Goal: Transaction & Acquisition: Book appointment/travel/reservation

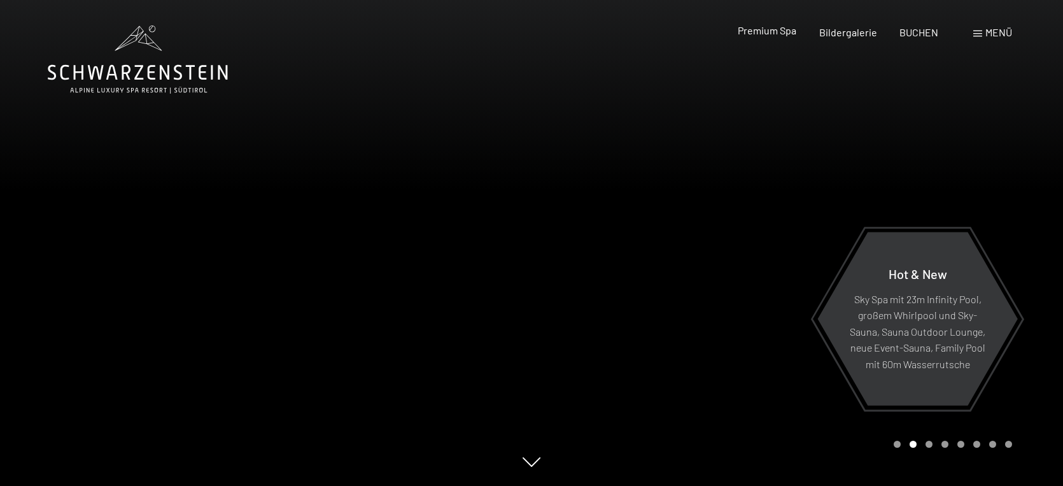
click at [768, 32] on span "Premium Spa" at bounding box center [767, 30] width 59 height 12
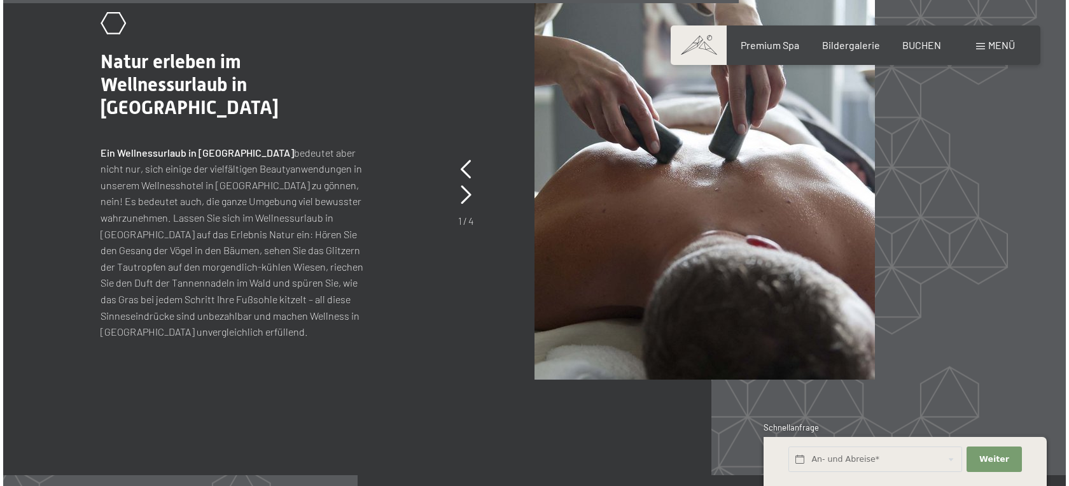
scroll to position [5342, 0]
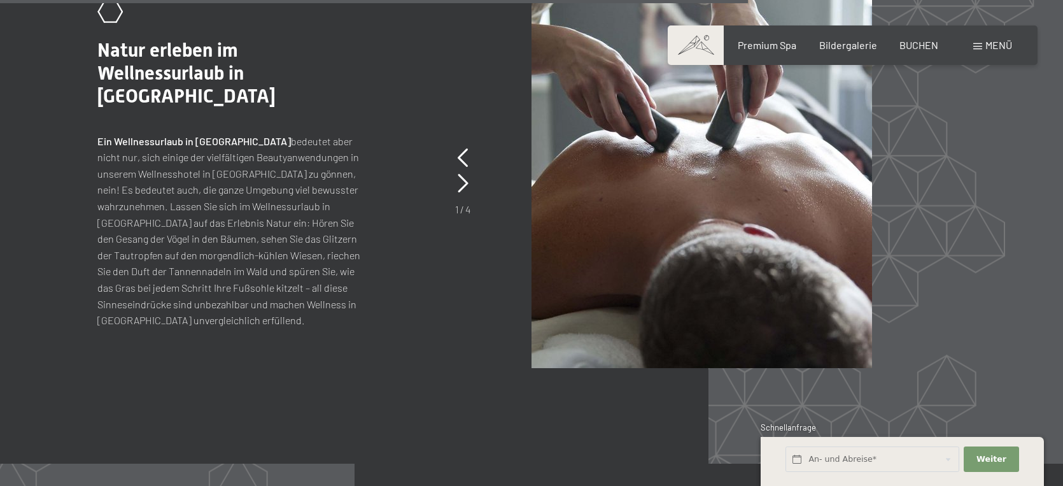
click at [990, 45] on span "Menü" at bounding box center [998, 45] width 27 height 12
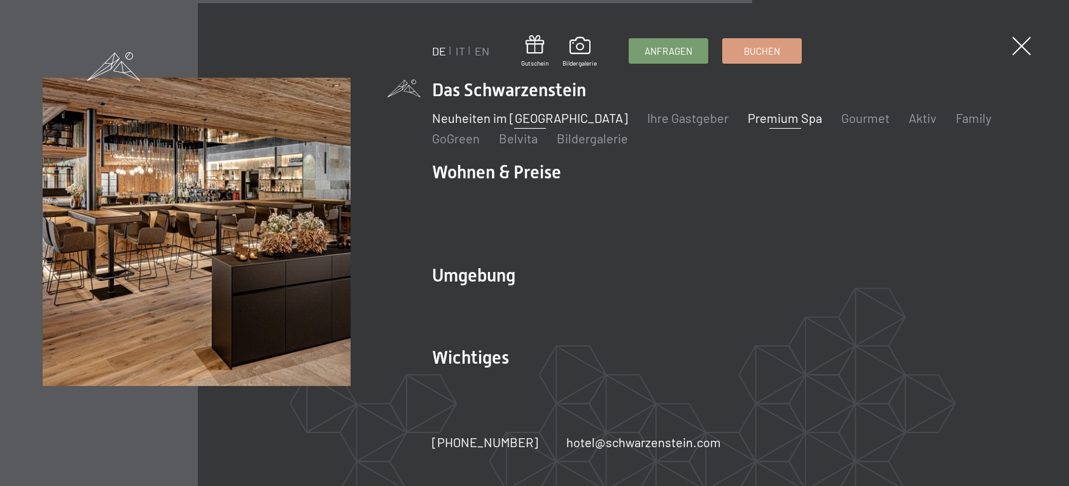
click at [561, 125] on link "Neuheiten im [GEOGRAPHIC_DATA]" at bounding box center [530, 117] width 196 height 15
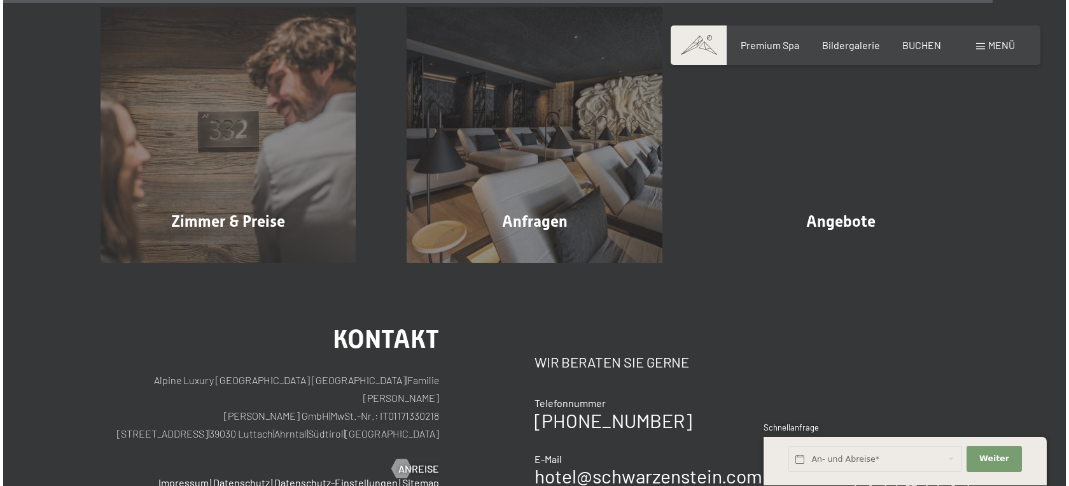
scroll to position [4683, 0]
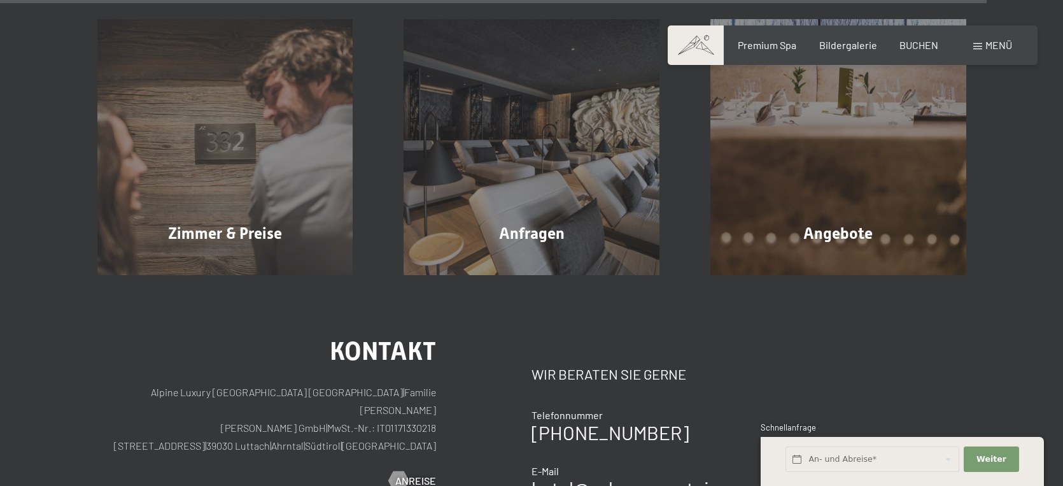
click at [994, 48] on span "Menü" at bounding box center [998, 45] width 27 height 12
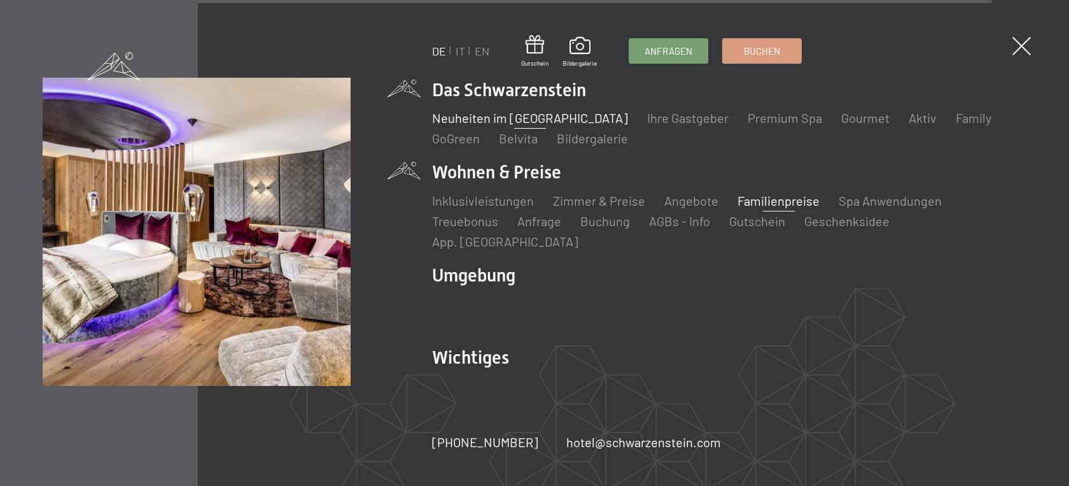
click at [760, 208] on link "Familienpreise" at bounding box center [779, 200] width 82 height 15
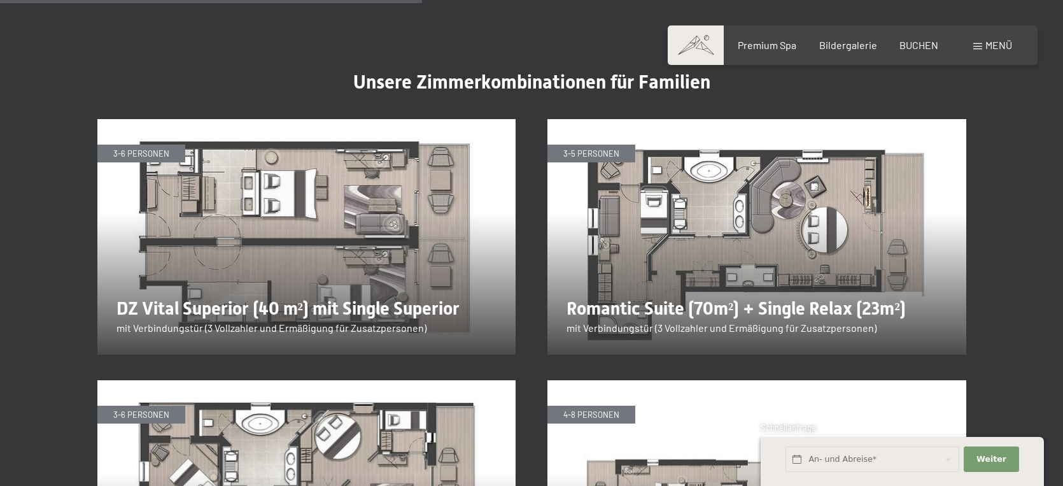
scroll to position [2141, 0]
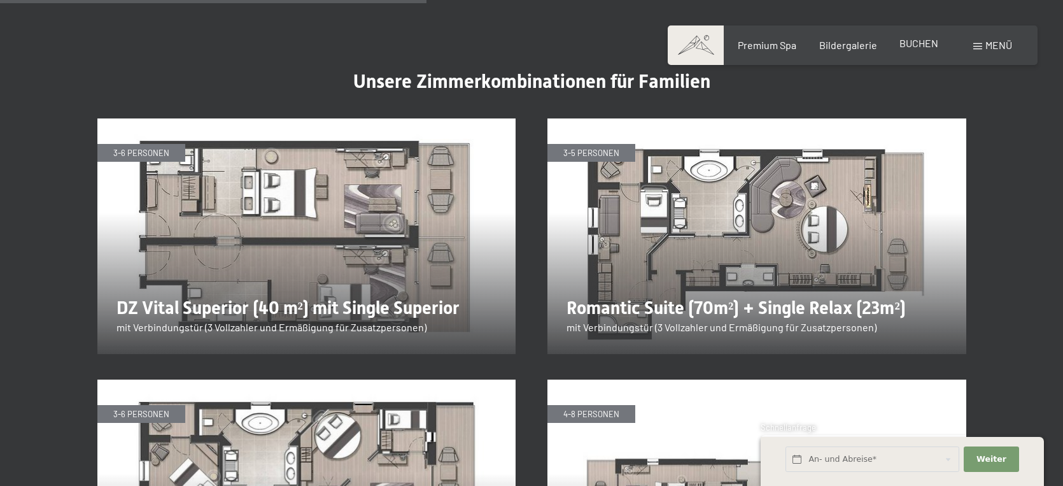
click at [919, 41] on span "BUCHEN" at bounding box center [918, 43] width 39 height 12
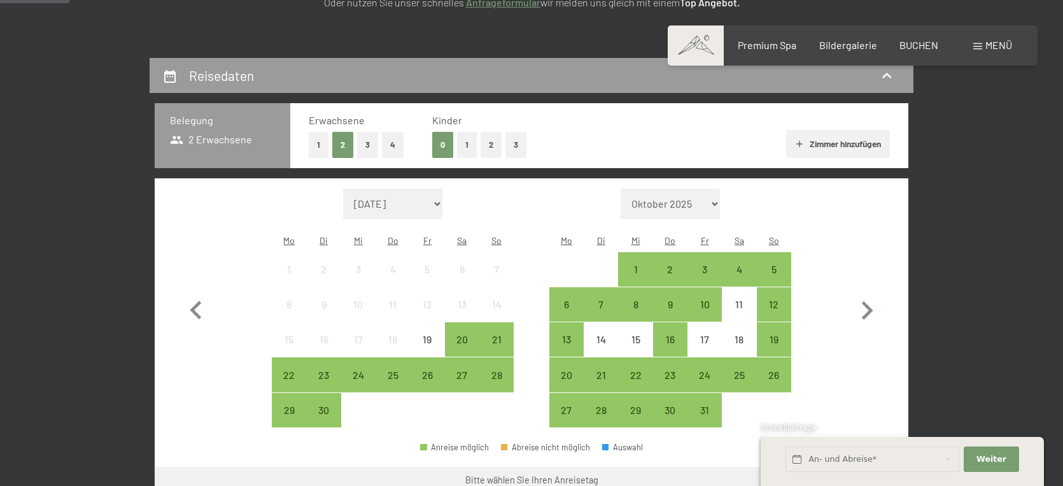
scroll to position [281, 0]
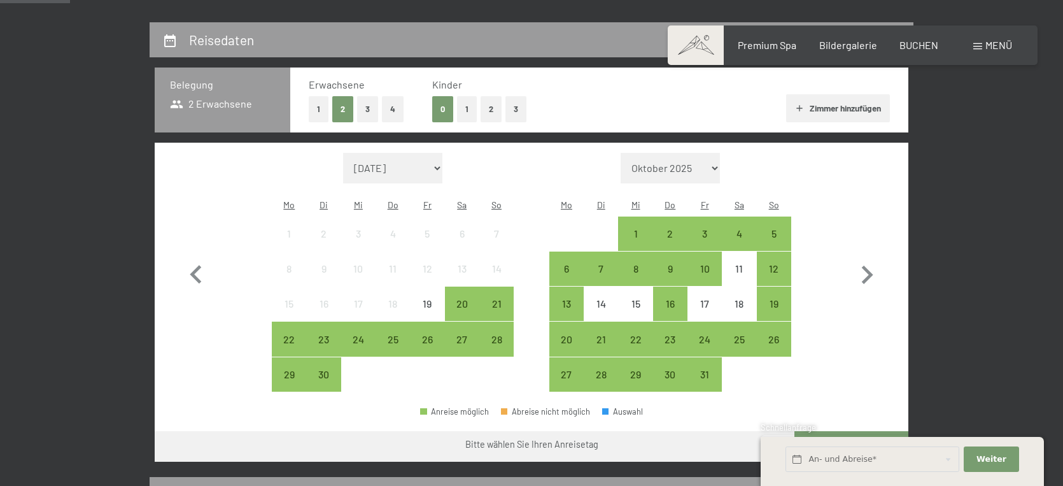
click at [489, 108] on button "2" at bounding box center [491, 109] width 21 height 26
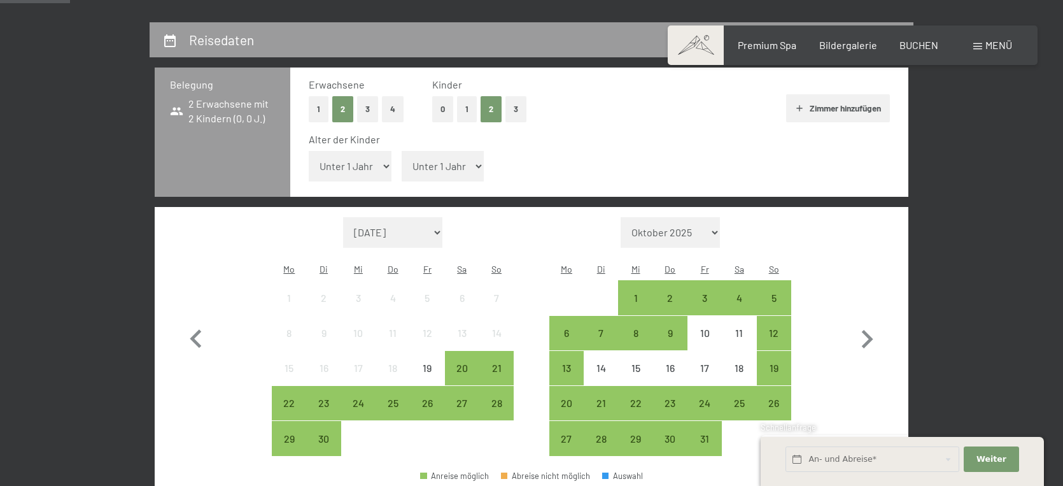
select select "5"
select select "7"
click at [332, 433] on div "30" at bounding box center [323, 449] width 32 height 32
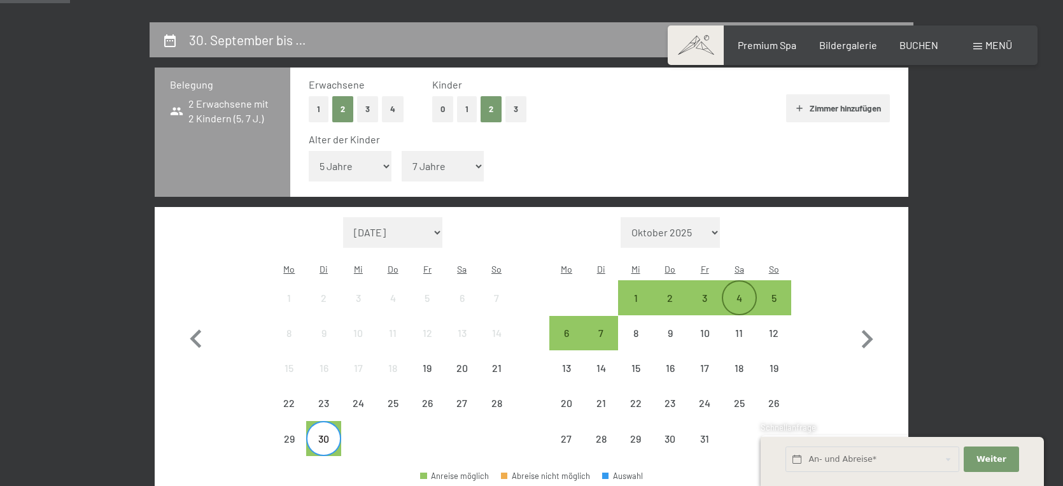
click at [736, 293] on div "4" at bounding box center [739, 309] width 32 height 32
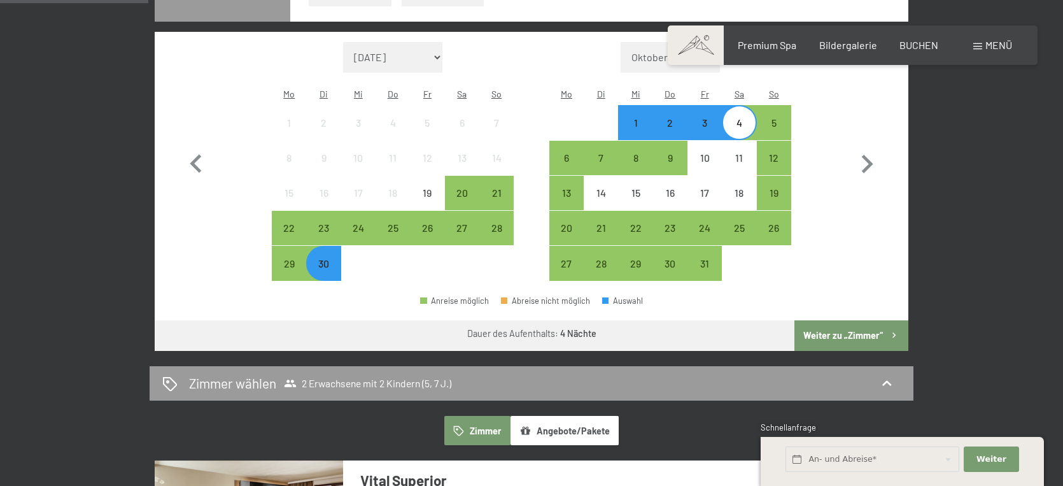
scroll to position [470, 0]
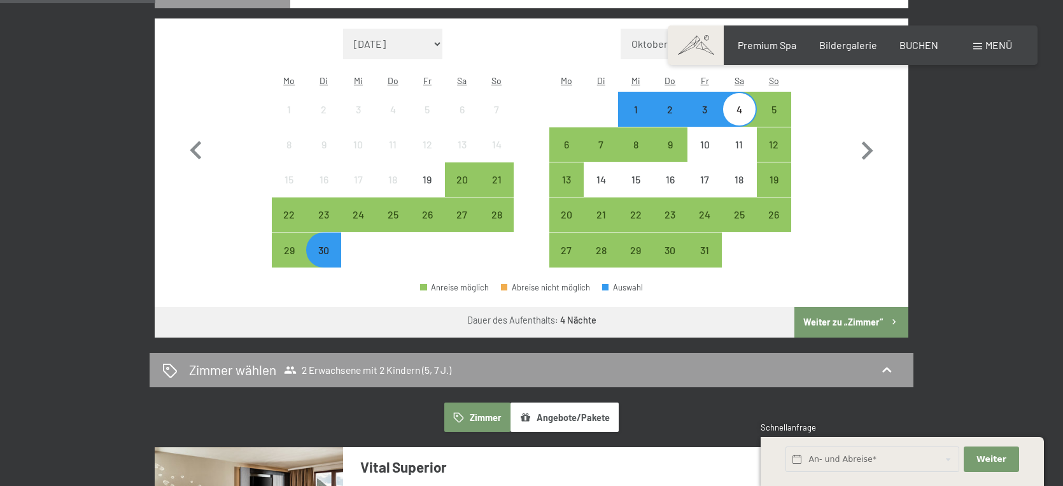
click at [815, 307] on button "Weiter zu „Zimmer“" at bounding box center [851, 322] width 114 height 31
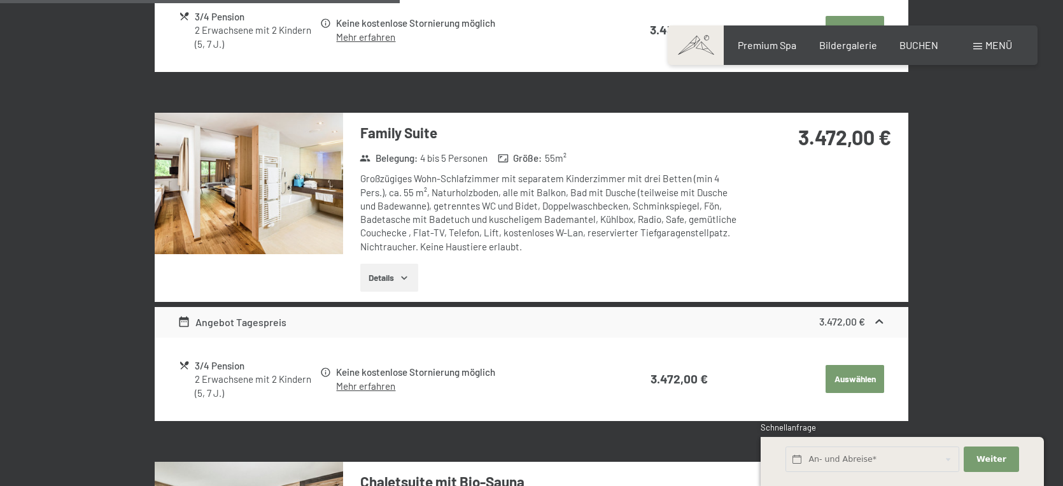
scroll to position [1047, 0]
click at [843, 365] on button "Auswählen" at bounding box center [855, 379] width 59 height 28
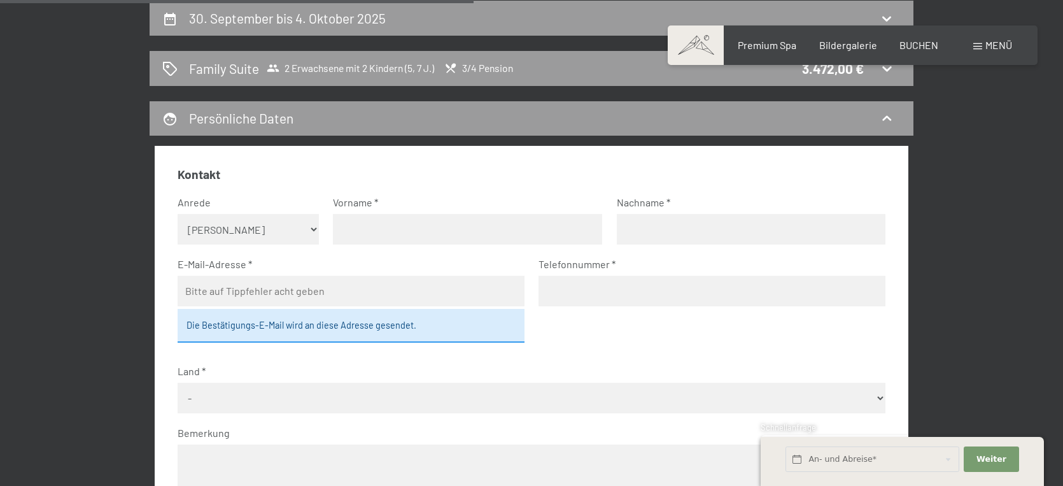
click at [391, 225] on input "text" at bounding box center [467, 229] width 269 height 31
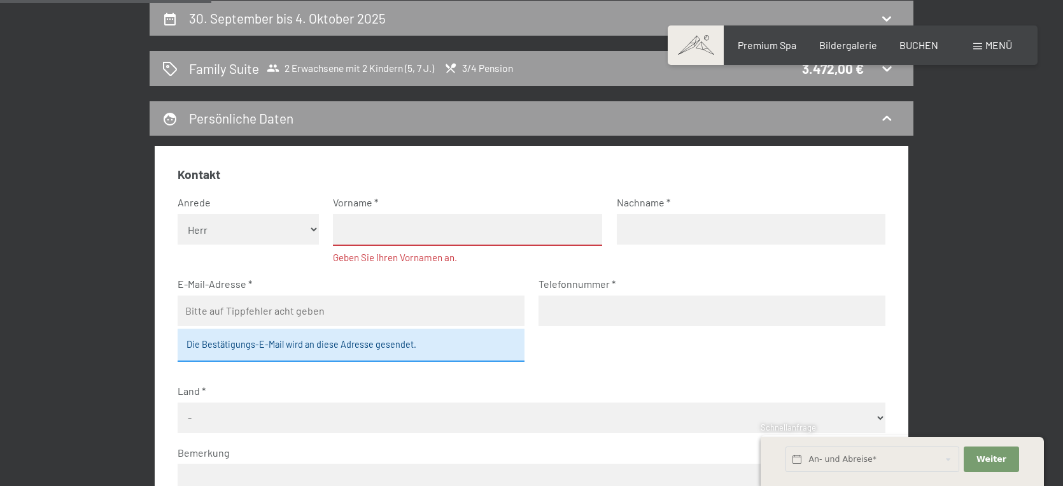
click at [392, 228] on input "text" at bounding box center [467, 230] width 269 height 32
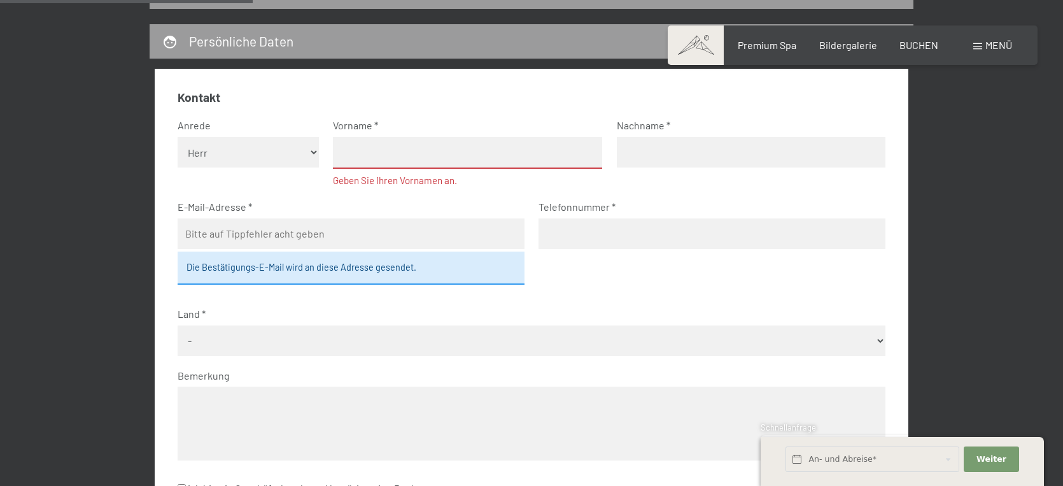
scroll to position [386, 0]
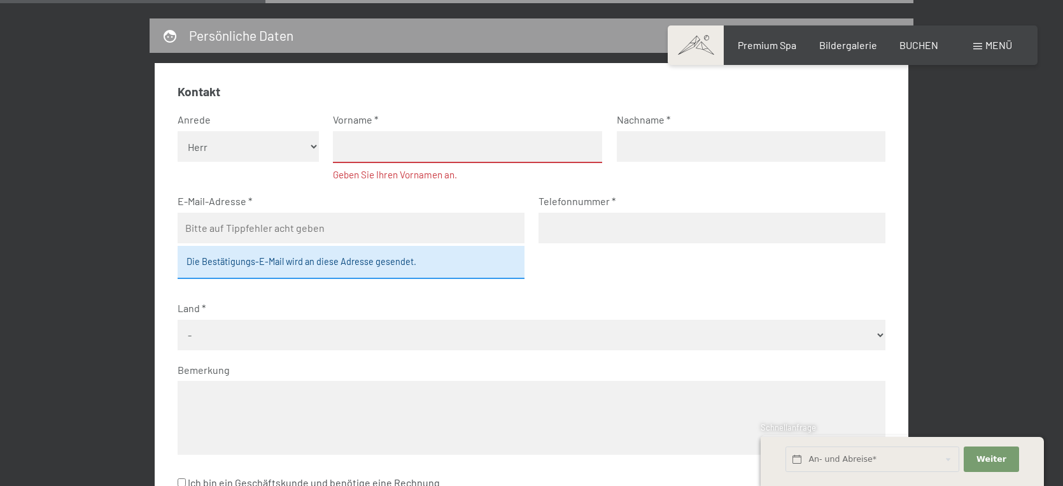
select select "f"
click at [360, 138] on input "text" at bounding box center [467, 147] width 269 height 32
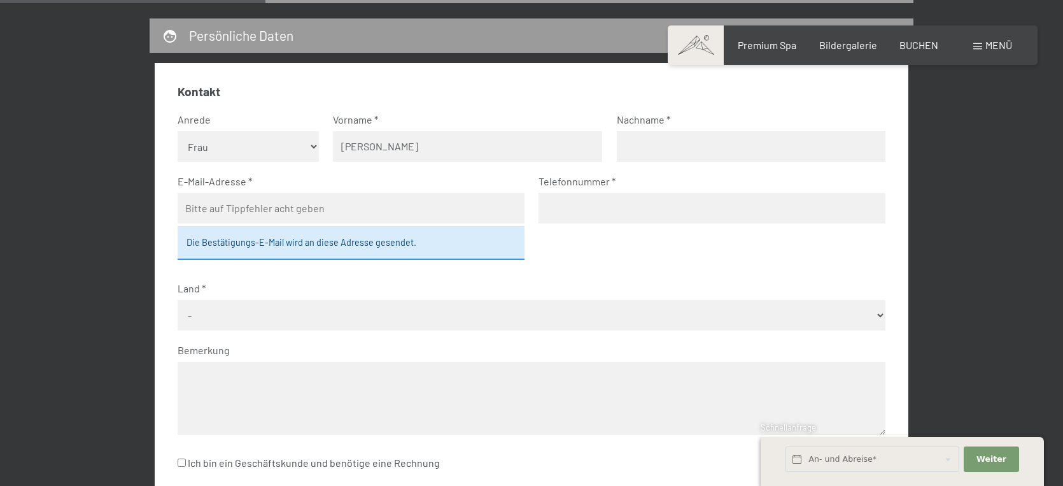
type input "Selime Katharina"
type input "Berk"
type input "katharina1349@bluewin.ch"
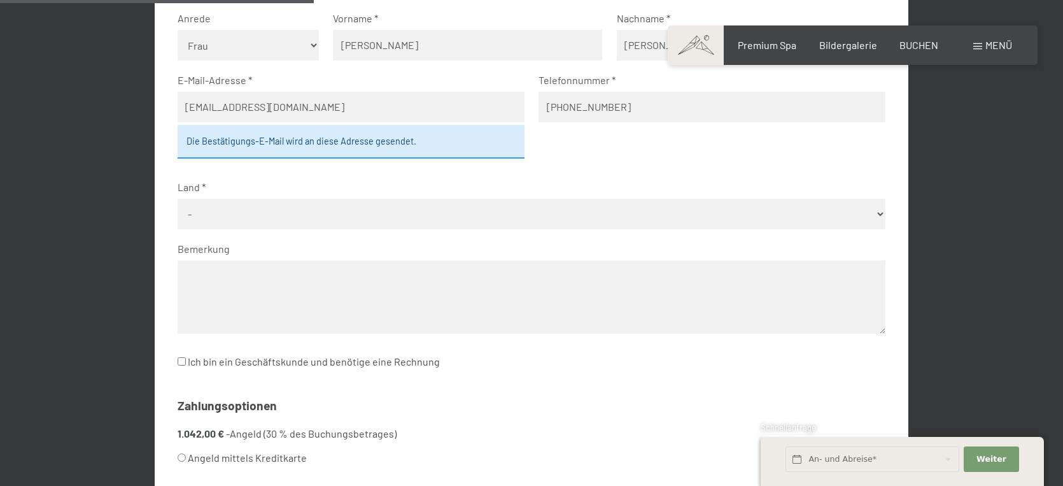
scroll to position [511, 0]
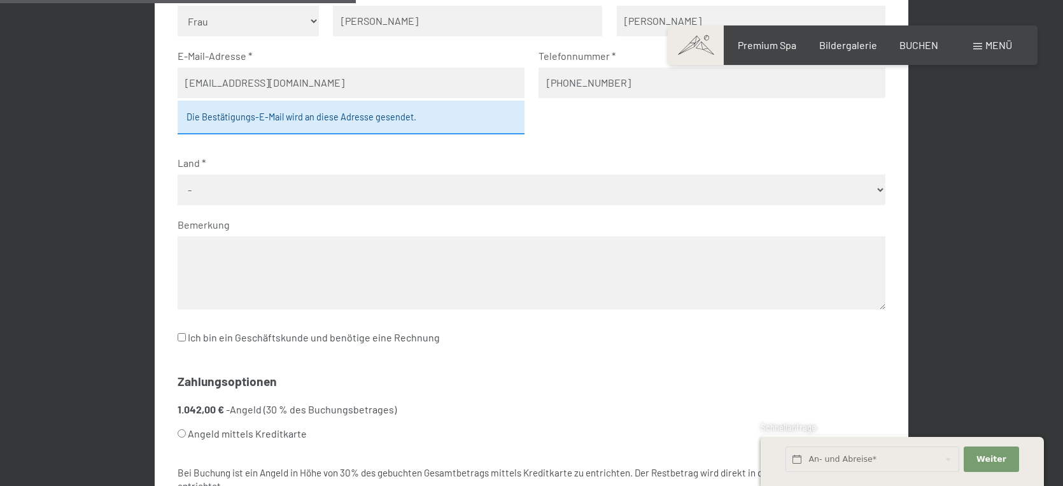
type input "+41764191349"
click at [365, 187] on fieldset "Kontakt Anrede Keine Angabe Frau Herr Vorname Selime Katharina Nachname Berk E-…" at bounding box center [532, 160] width 708 height 404
select select "CHE"
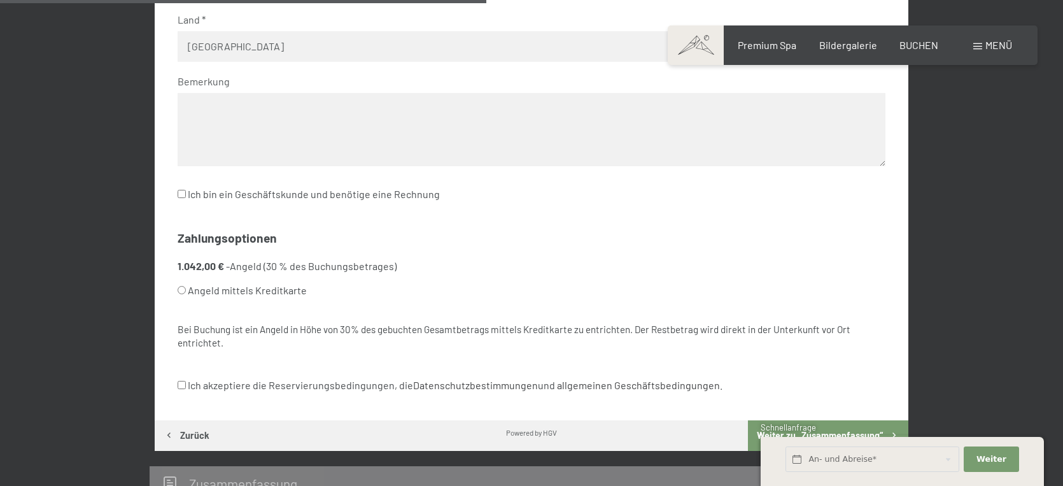
scroll to position [718, 0]
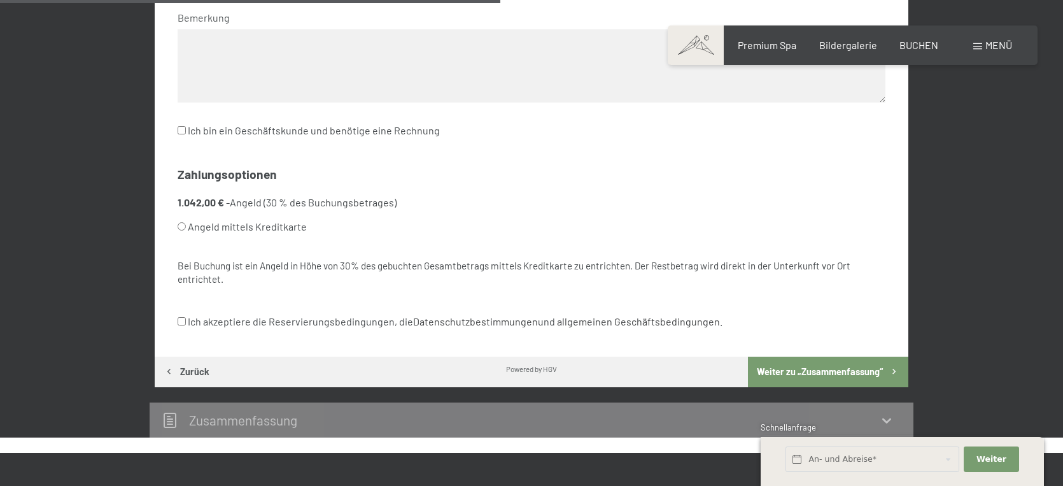
click at [279, 215] on label "Angeld mittels Kreditkarte" at bounding box center [517, 227] width 678 height 24
click at [186, 222] on input "Angeld mittels Kreditkarte" at bounding box center [182, 226] width 8 height 8
radio input "true"
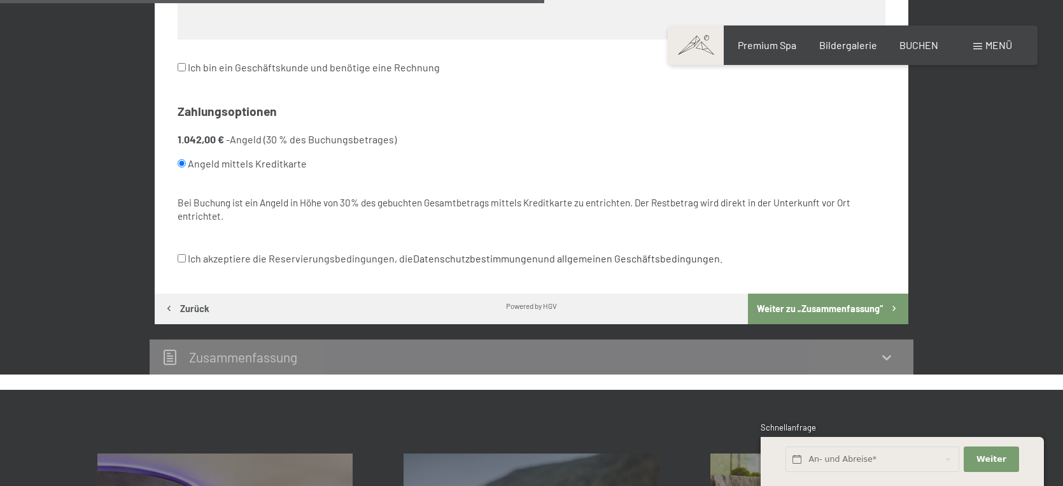
scroll to position [781, 1]
click at [265, 246] on label "Ich akzeptiere die Reservierungsbedingungen, die Datenschutzbestimmungen und al…" at bounding box center [450, 258] width 545 height 24
click at [186, 254] on input "Ich akzeptiere die Reservierungsbedingungen, die Datenschutzbestimmungen und al…" at bounding box center [182, 258] width 8 height 8
checkbox input "true"
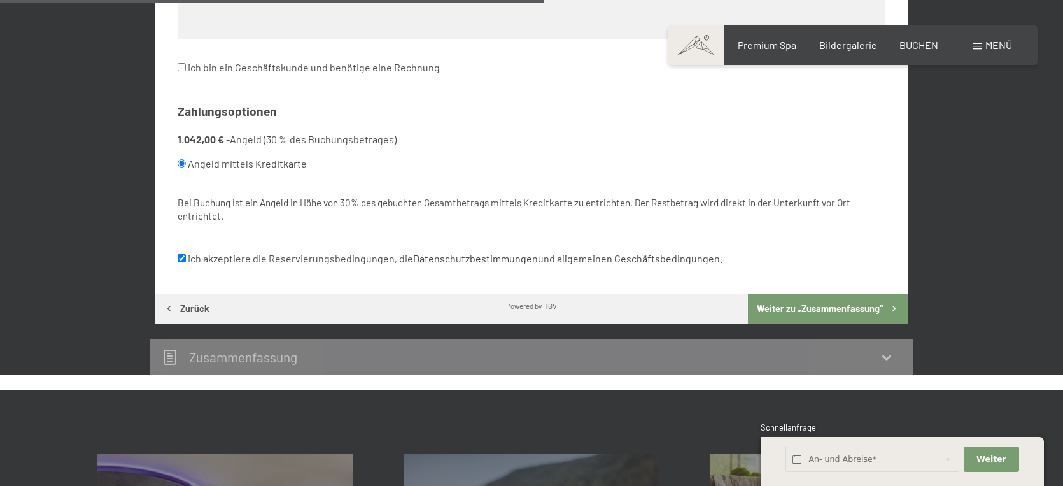
click at [838, 293] on button "Weiter zu „Zusammen­fassung“" at bounding box center [828, 308] width 160 height 31
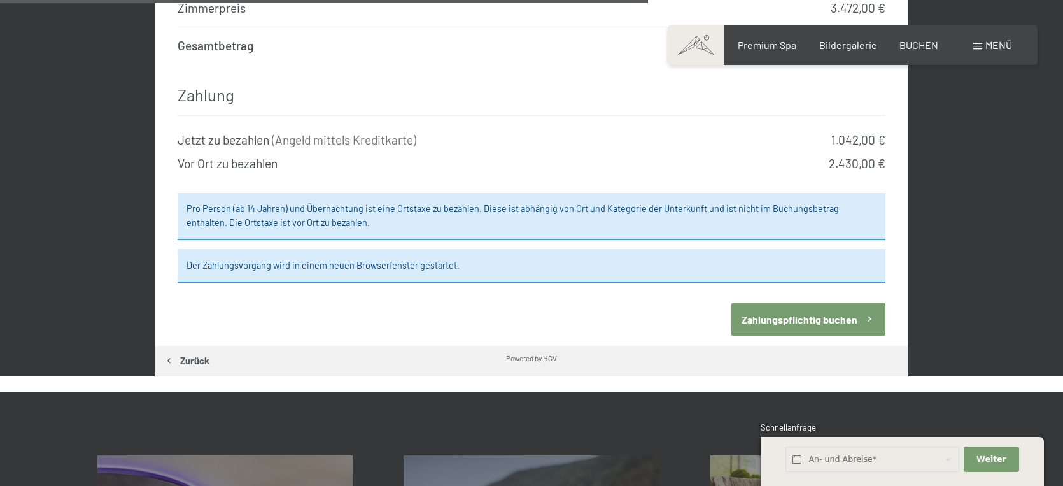
scroll to position [1155, 0]
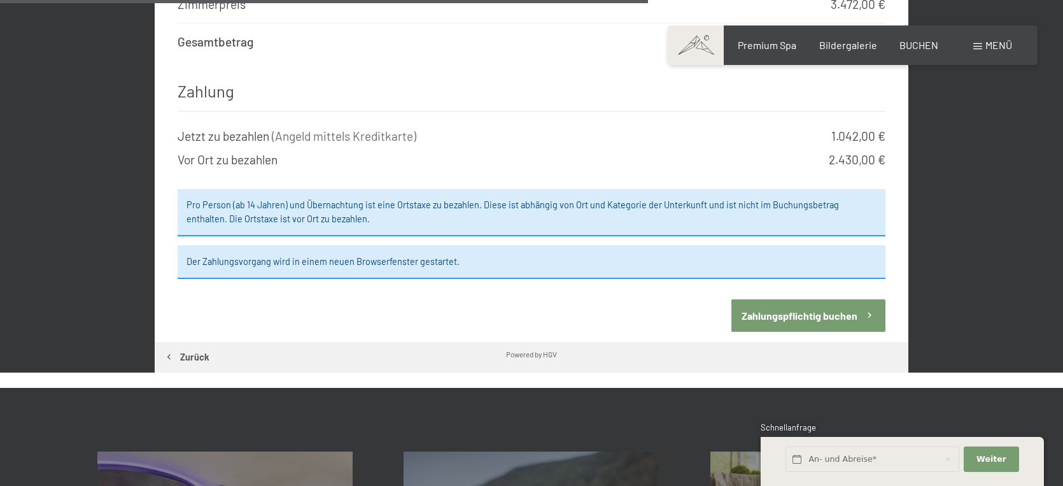
click at [784, 299] on button "Zahlungspflichtig buchen" at bounding box center [808, 315] width 154 height 32
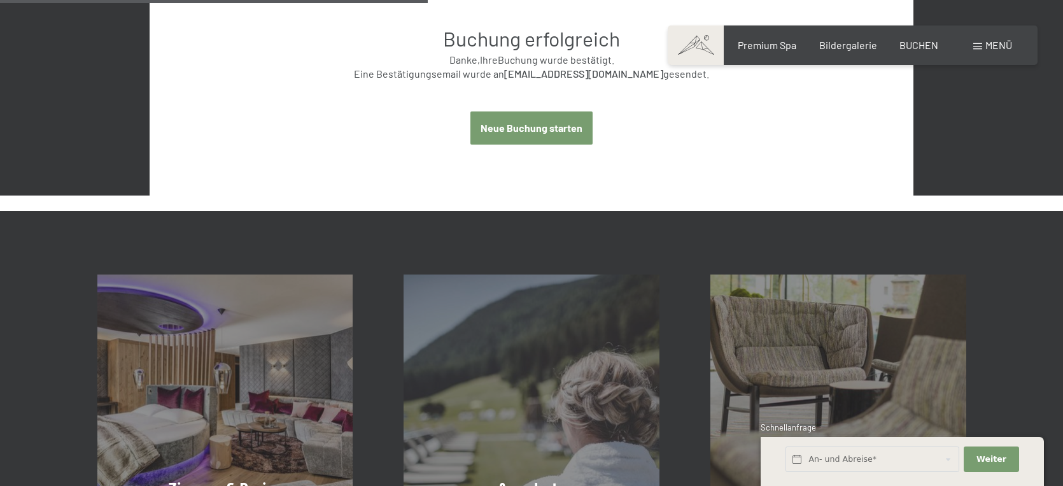
scroll to position [700, 0]
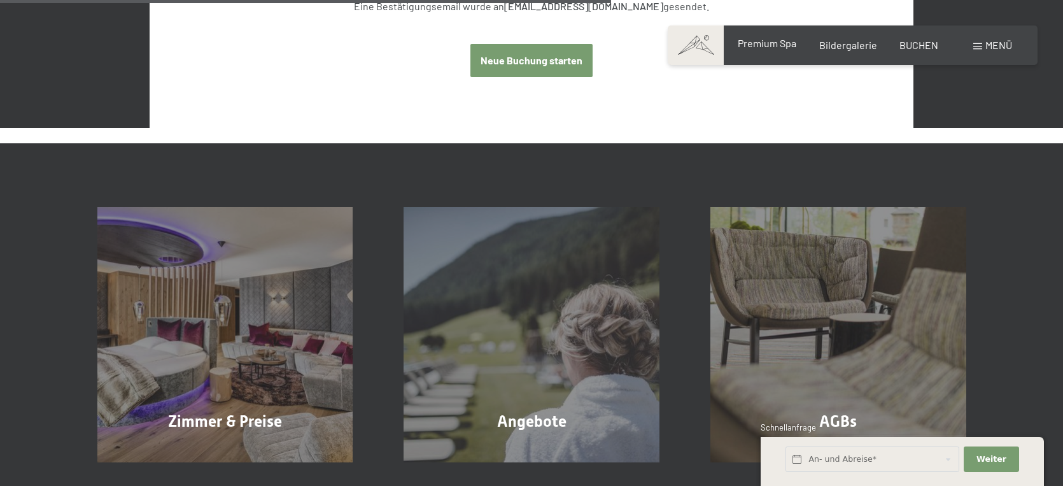
click at [784, 46] on span "Premium Spa" at bounding box center [767, 43] width 59 height 12
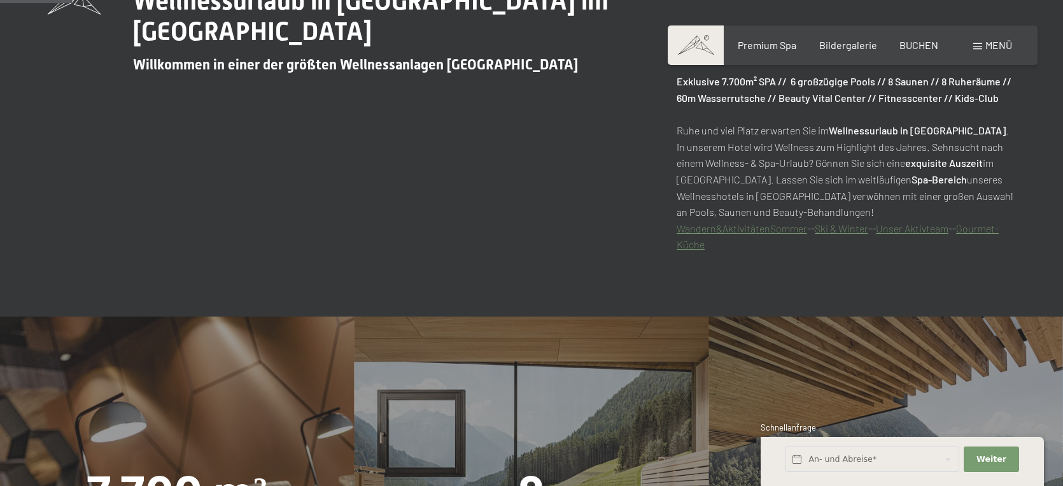
scroll to position [547, 0]
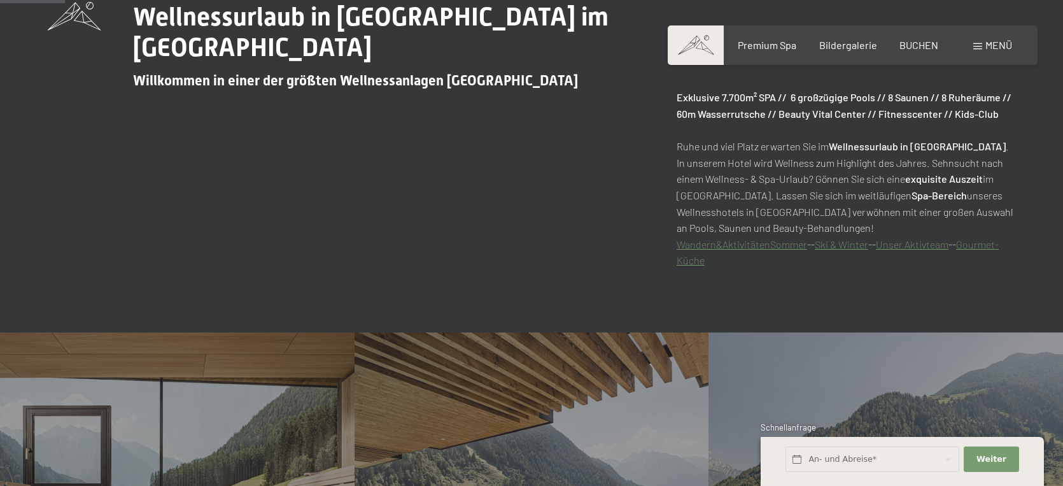
click at [939, 246] on link "Unser Aktivteam" at bounding box center [912, 244] width 73 height 12
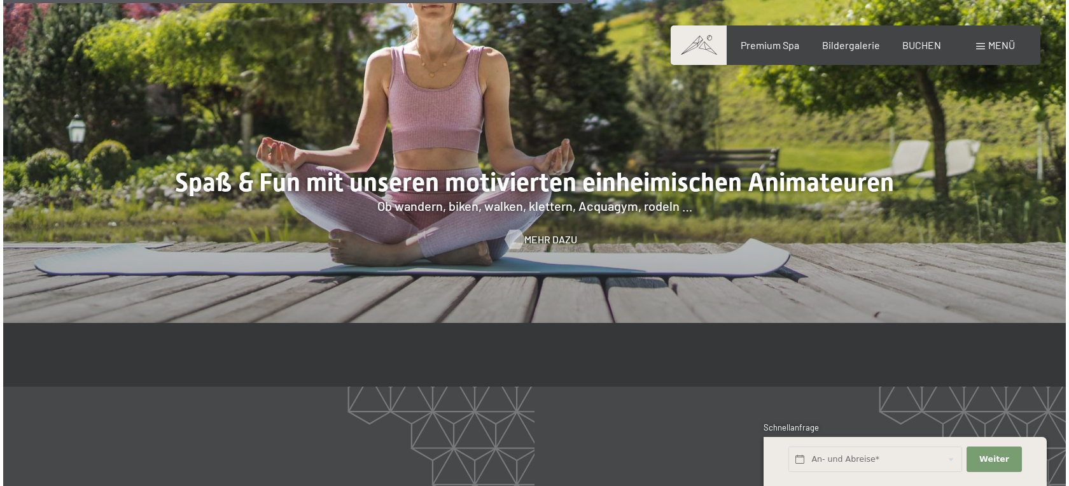
scroll to position [1931, 0]
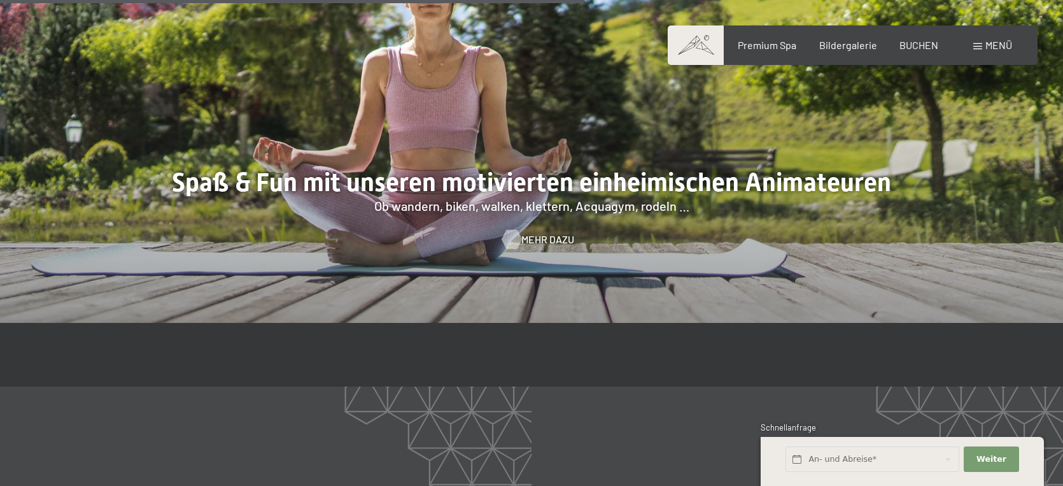
click at [551, 246] on span "Mehr dazu" at bounding box center [547, 239] width 53 height 14
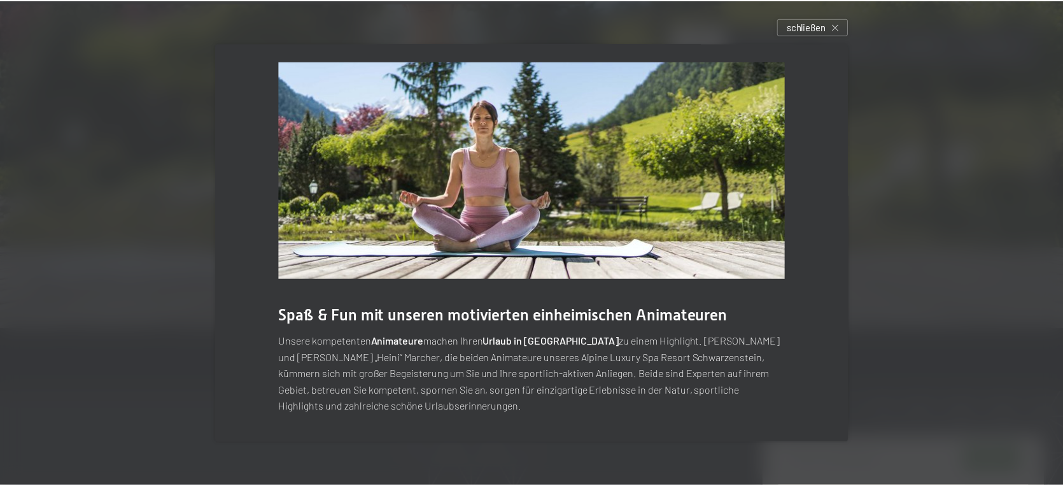
scroll to position [10, 0]
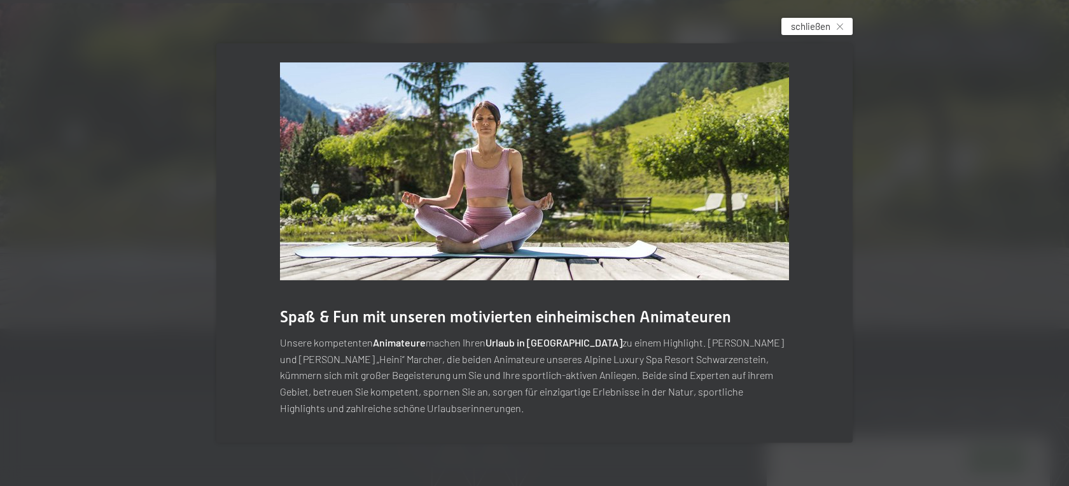
click at [803, 27] on span "schließen" at bounding box center [810, 26] width 39 height 13
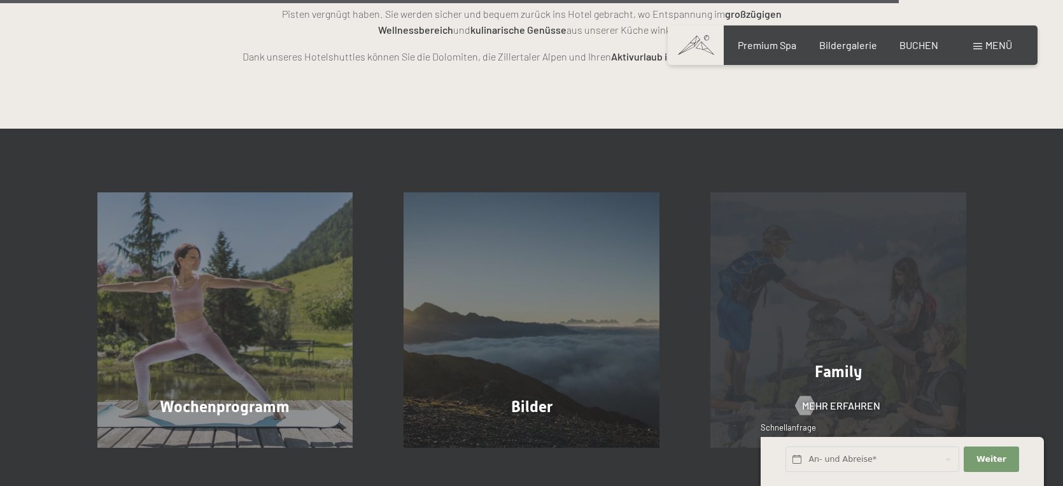
scroll to position [3037, 0]
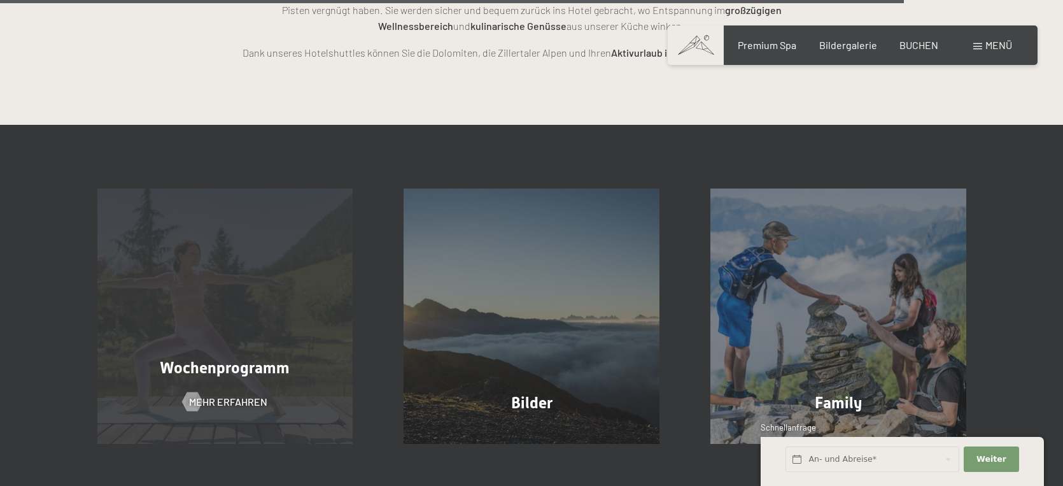
click at [197, 210] on div "Wochenprogramm Mehr erfahren" at bounding box center [225, 316] width 307 height 256
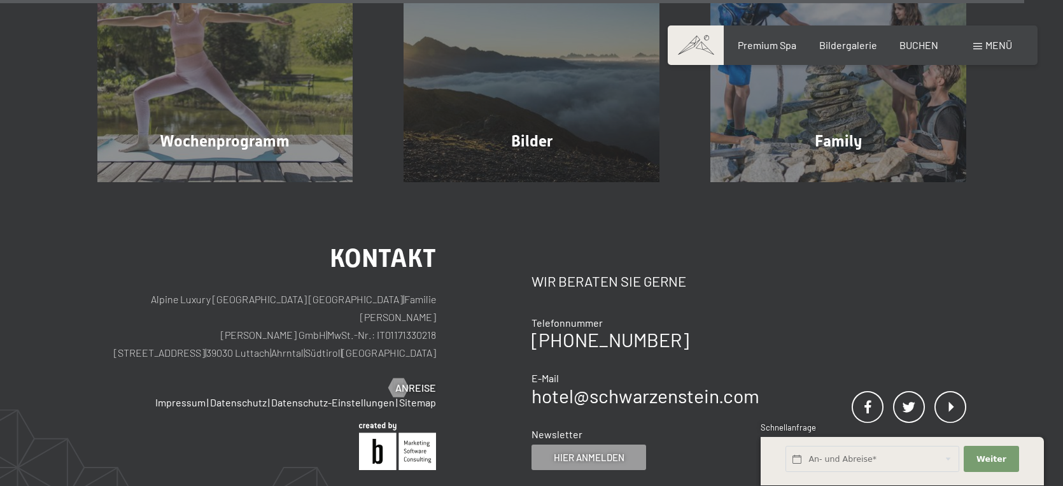
scroll to position [5167, 0]
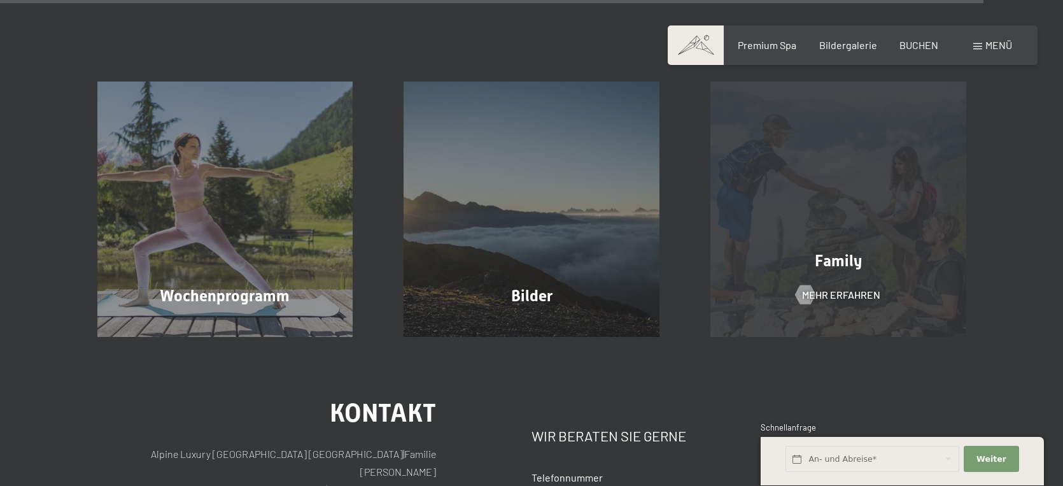
click at [843, 250] on div "Family Mehr erfahren" at bounding box center [838, 209] width 307 height 256
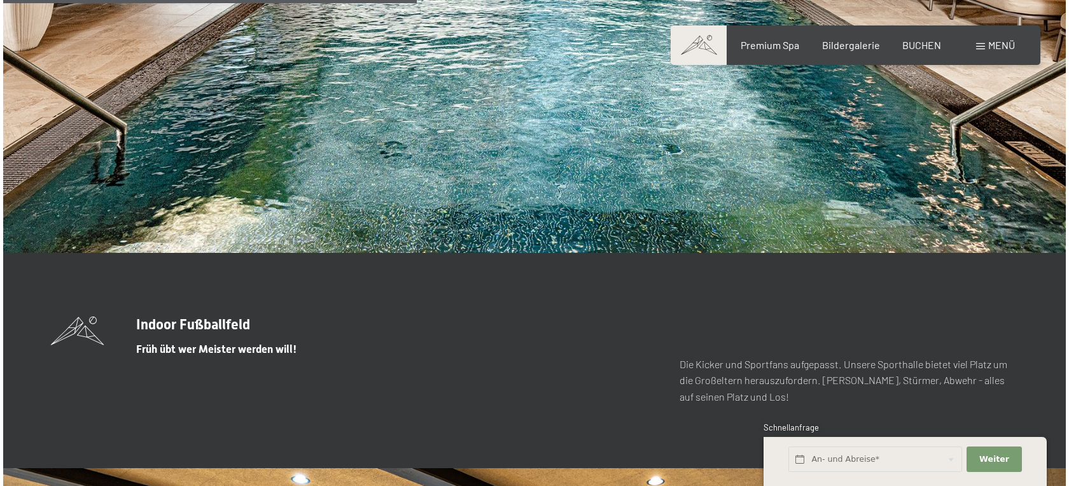
scroll to position [3098, 0]
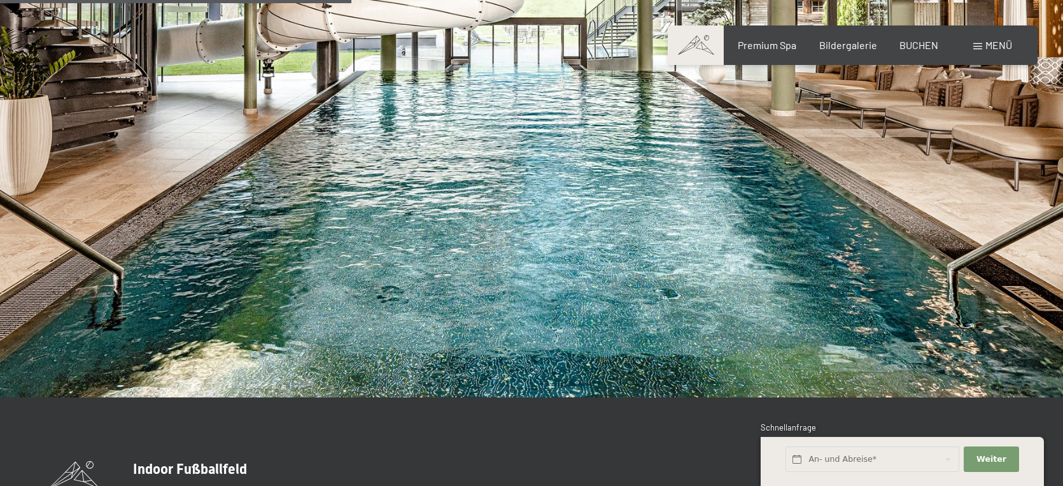
click at [998, 46] on span "Menü" at bounding box center [998, 45] width 27 height 12
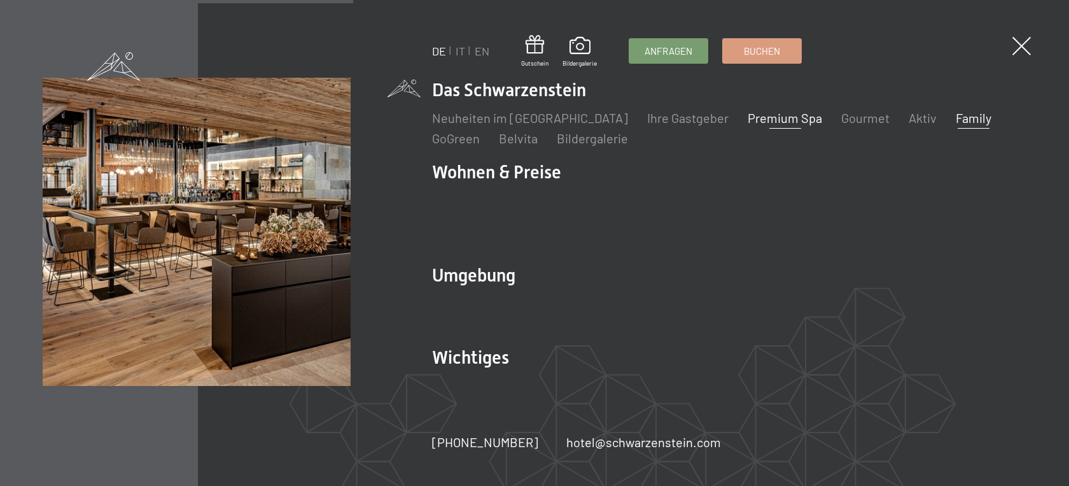
click at [774, 125] on link "Premium Spa" at bounding box center [785, 117] width 74 height 15
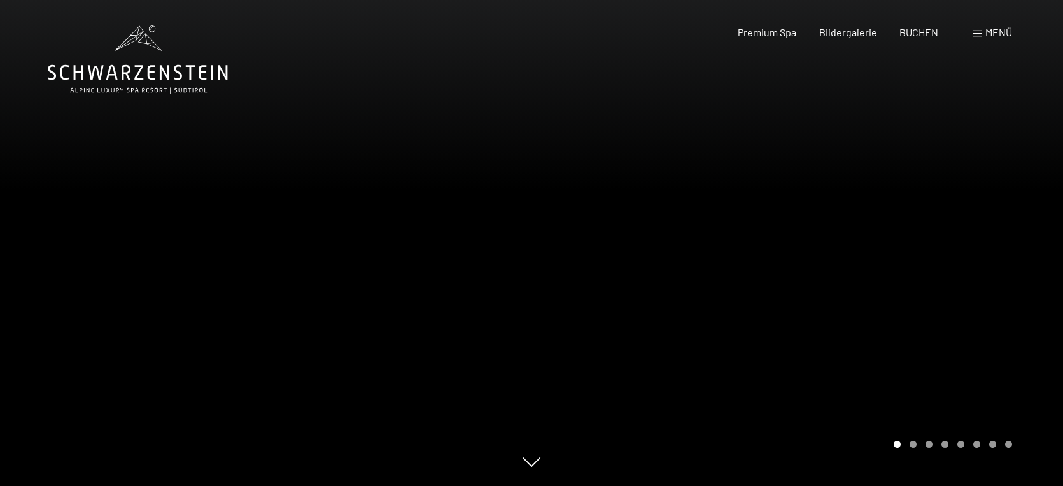
click at [988, 36] on span "Menü" at bounding box center [998, 32] width 27 height 12
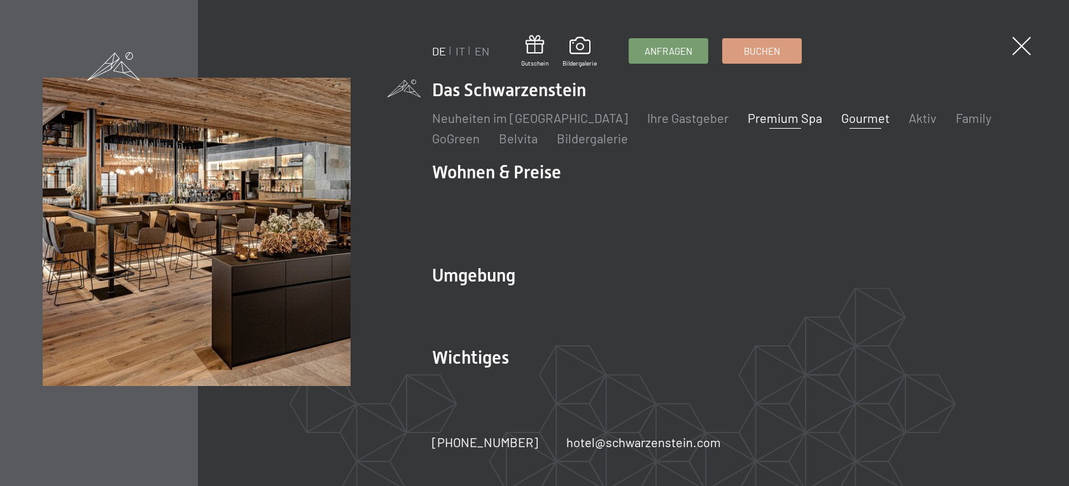
click at [842, 125] on link "Gourmet" at bounding box center [866, 117] width 48 height 15
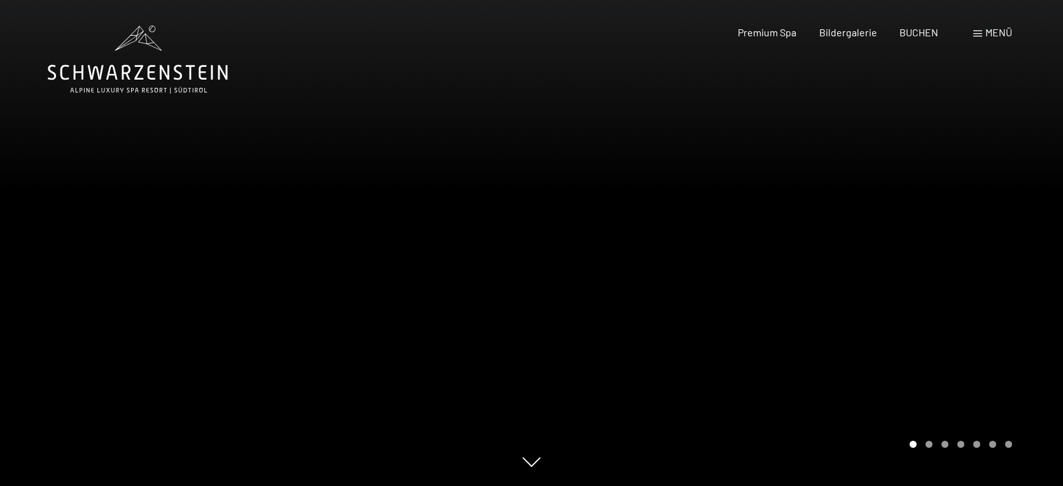
click at [983, 37] on div "Menü" at bounding box center [992, 32] width 39 height 14
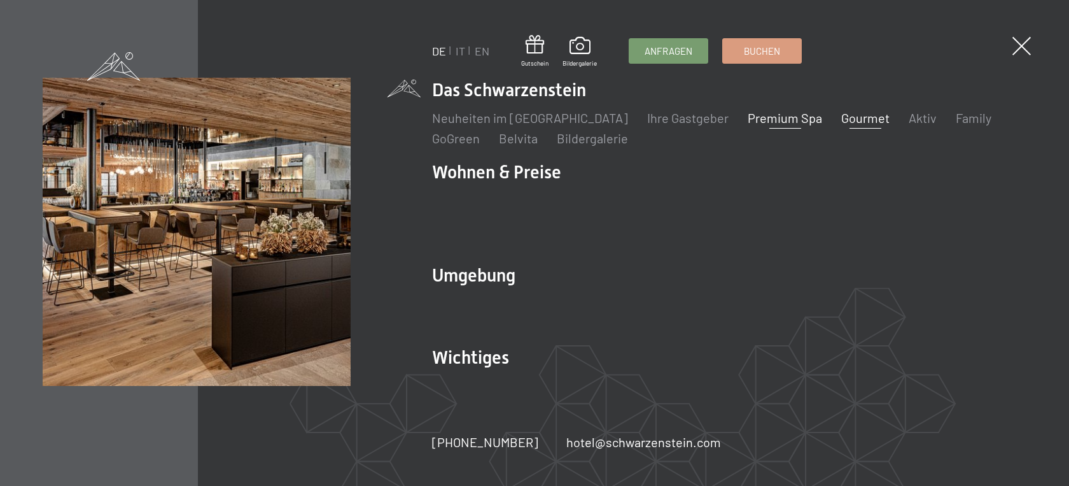
click at [764, 125] on link "Premium Spa" at bounding box center [785, 117] width 74 height 15
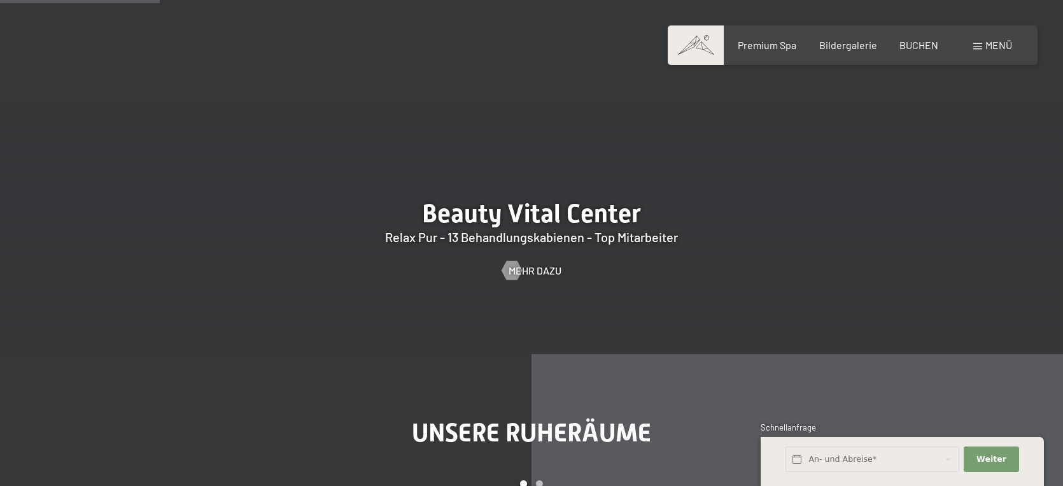
scroll to position [1341, 0]
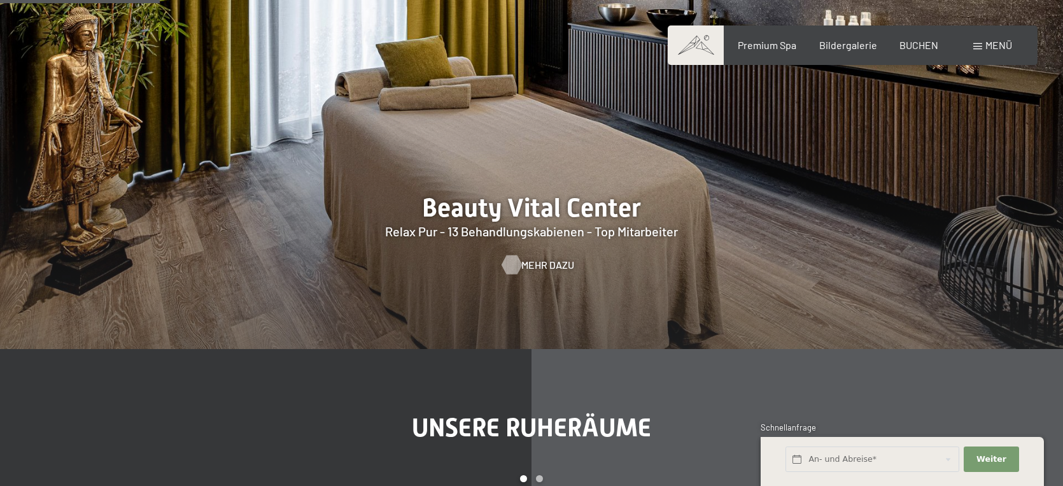
click at [549, 260] on span "Mehr dazu" at bounding box center [547, 265] width 53 height 14
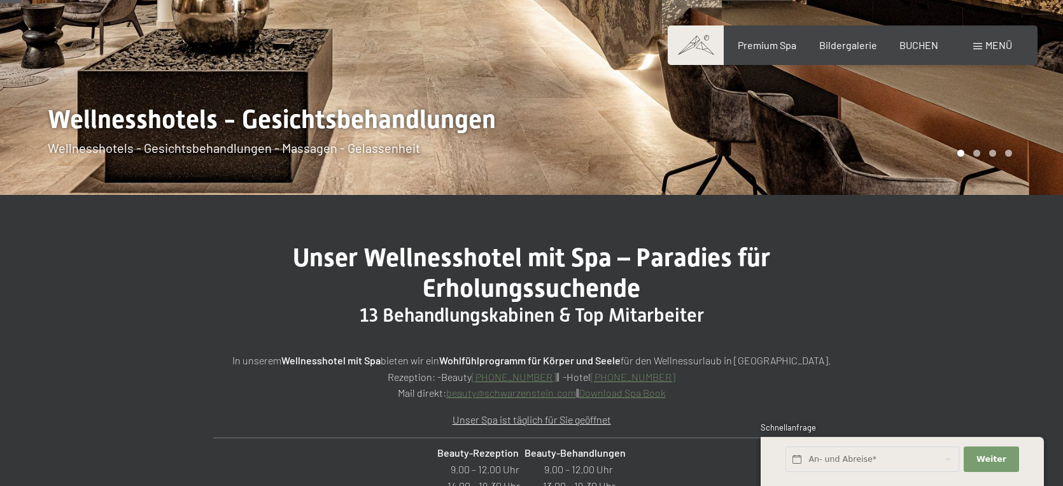
scroll to position [309, 0]
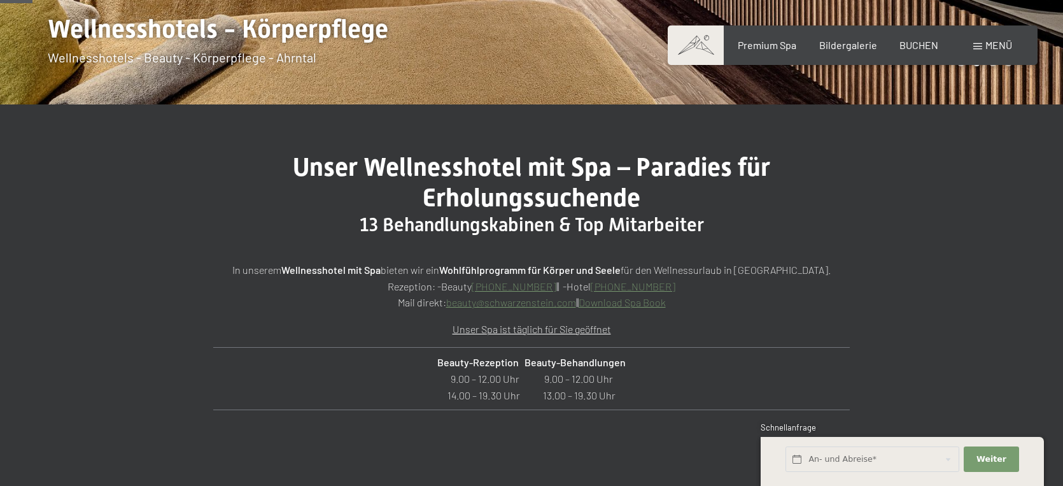
click at [626, 305] on link "Download Spa Book" at bounding box center [622, 302] width 87 height 12
